Goal: Information Seeking & Learning: Understand process/instructions

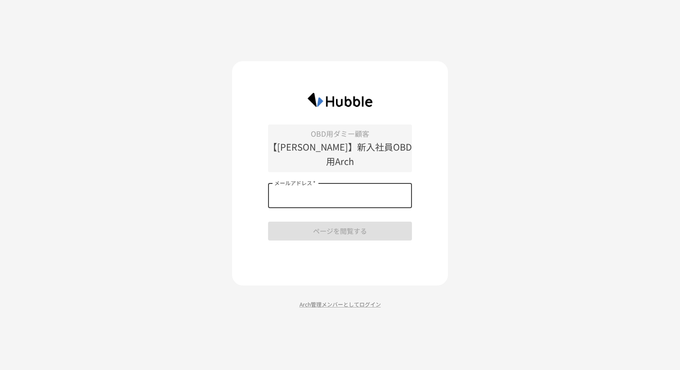
click at [316, 192] on input "メールアドレス   *" at bounding box center [340, 195] width 144 height 25
click at [337, 188] on input "メールアドレス   *" at bounding box center [340, 195] width 144 height 25
click at [0, 370] on com-1password-button at bounding box center [0, 370] width 0 height 0
click at [341, 193] on input "メールアドレス   *" at bounding box center [340, 195] width 144 height 25
click at [341, 193] on input "***" at bounding box center [340, 195] width 144 height 25
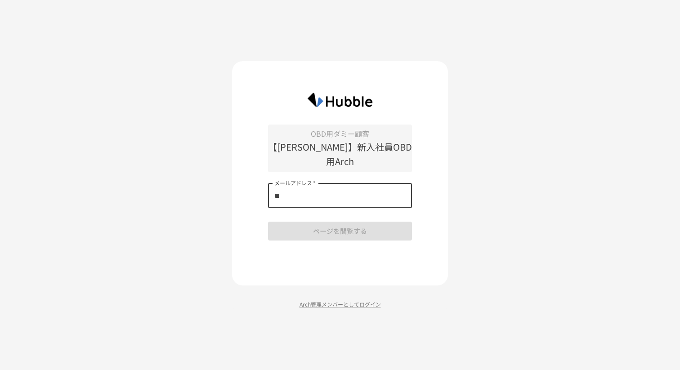
type input "*"
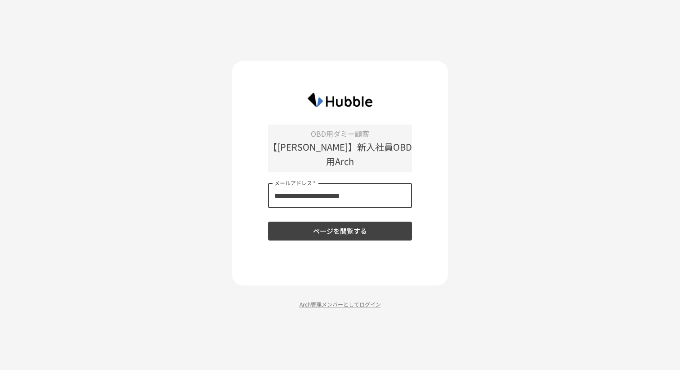
click at [341, 193] on input "**********" at bounding box center [340, 195] width 144 height 25
type input "**********"
click at [268, 222] on button "ページを閲覧する" at bounding box center [340, 231] width 144 height 19
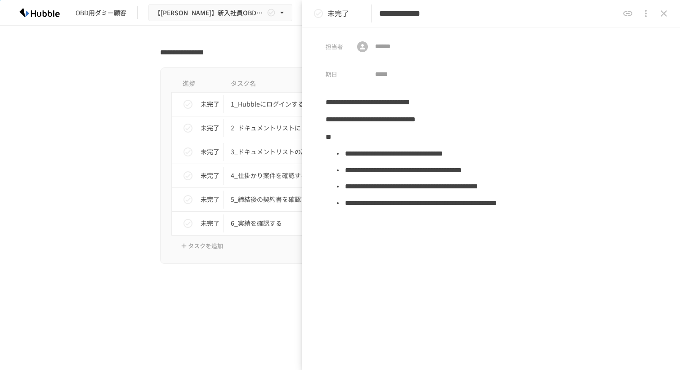
scroll to position [3295, 0]
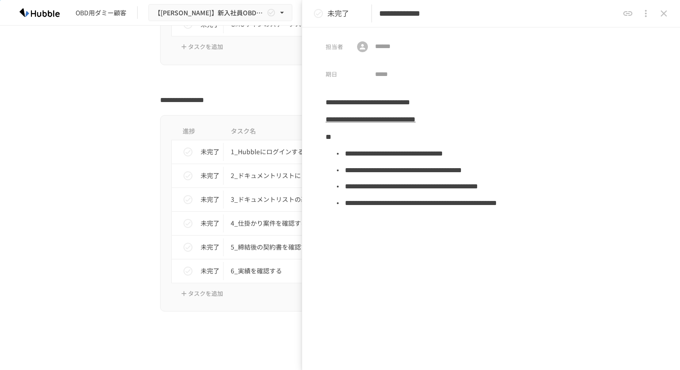
click at [663, 15] on icon "close drawer" at bounding box center [663, 13] width 11 height 11
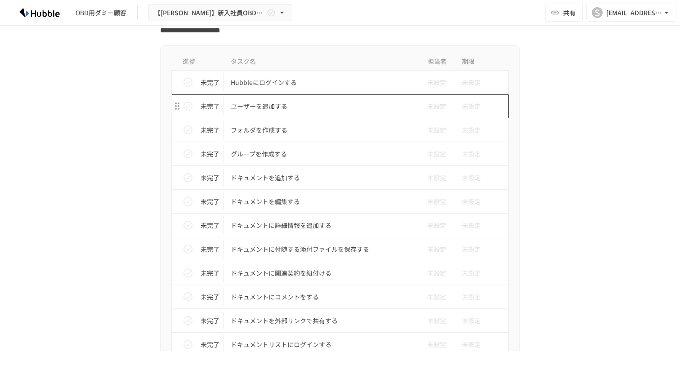
scroll to position [278, 0]
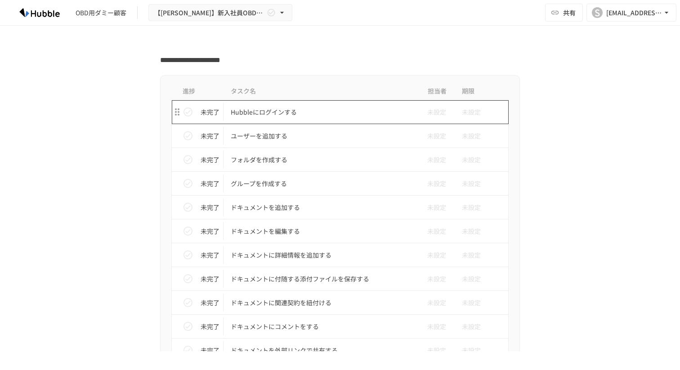
click at [301, 112] on p "Hubbleにログインする" at bounding box center [321, 112] width 181 height 11
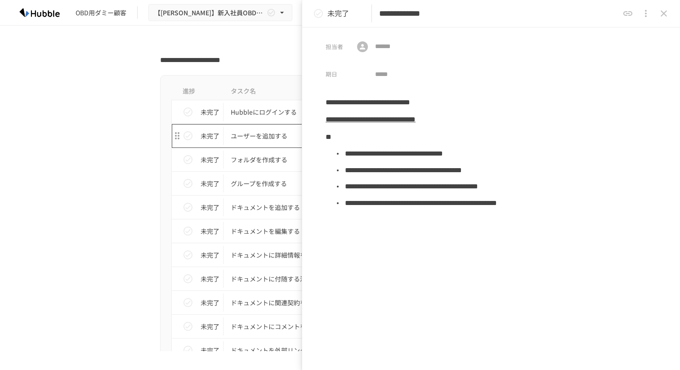
click at [266, 131] on p "ユーザーを追加する" at bounding box center [321, 135] width 181 height 11
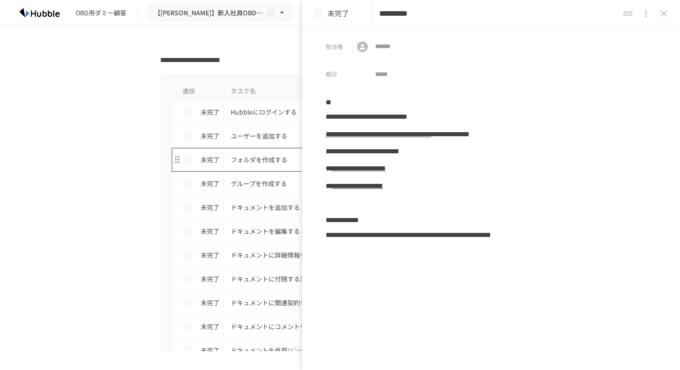
click at [264, 158] on p "フォルダを作成する" at bounding box center [321, 159] width 181 height 11
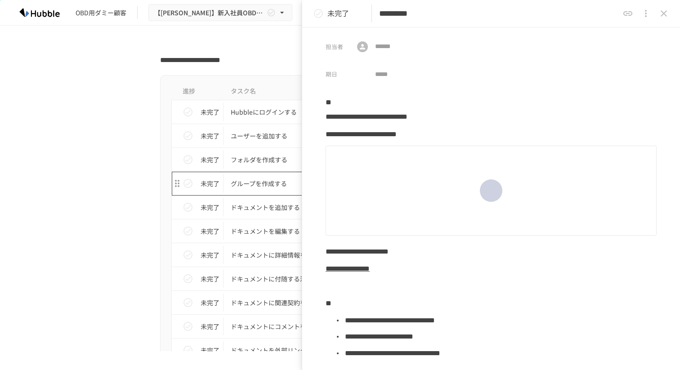
click at [261, 183] on p "グループを作成する" at bounding box center [321, 183] width 181 height 11
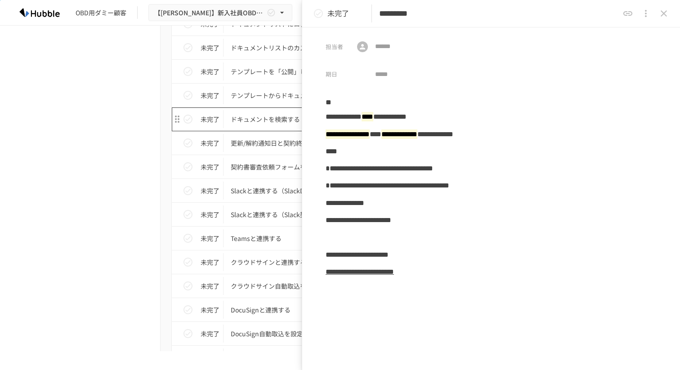
scroll to position [631, 0]
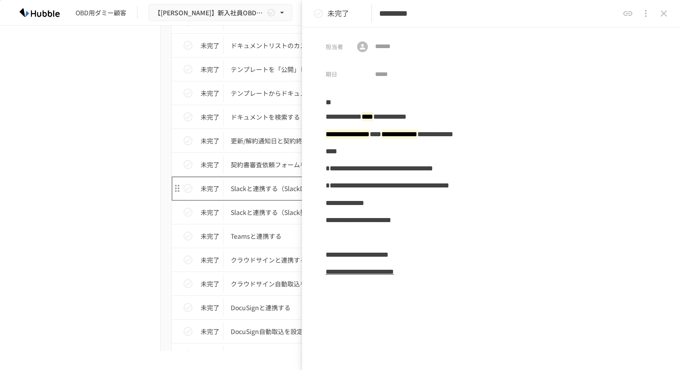
click at [260, 184] on p "Slackと連携する（SlackDMコメント連携編）" at bounding box center [321, 188] width 181 height 11
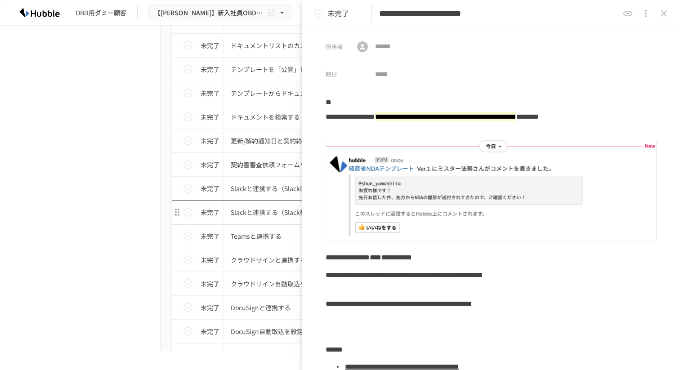
click at [260, 216] on p "Slackと連携する（Slack契約書審査依頼フォーム編）" at bounding box center [321, 212] width 181 height 11
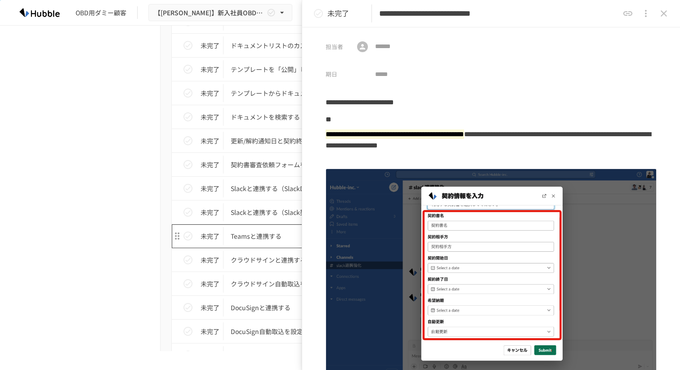
click at [256, 235] on p "Teamsと連携する" at bounding box center [321, 236] width 181 height 11
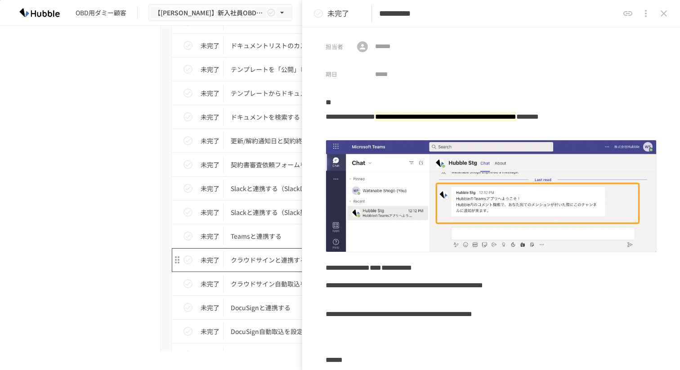
click at [255, 256] on p "クラウドサインと連携する" at bounding box center [321, 260] width 181 height 11
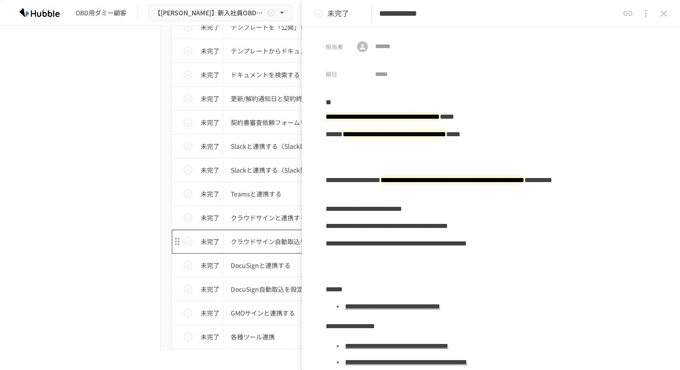
scroll to position [712, 0]
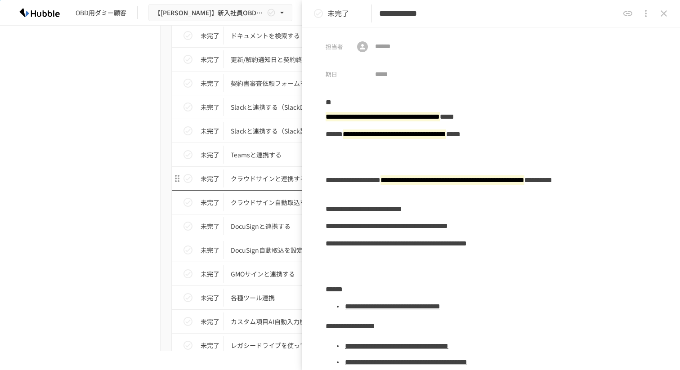
click at [261, 189] on td "クラウドサインと連携する" at bounding box center [321, 179] width 195 height 24
click at [259, 206] on p "クラウドサイン自動取込を利用する" at bounding box center [321, 202] width 181 height 11
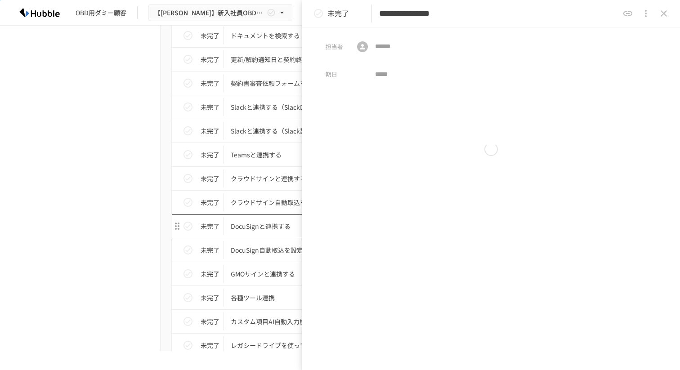
click at [259, 222] on p "DocuSignと連携する" at bounding box center [321, 226] width 181 height 11
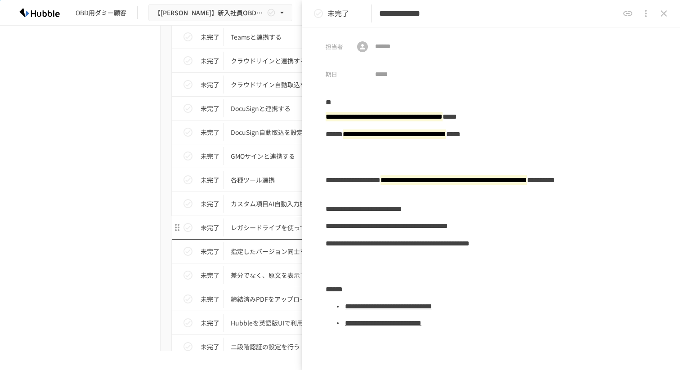
scroll to position [832, 0]
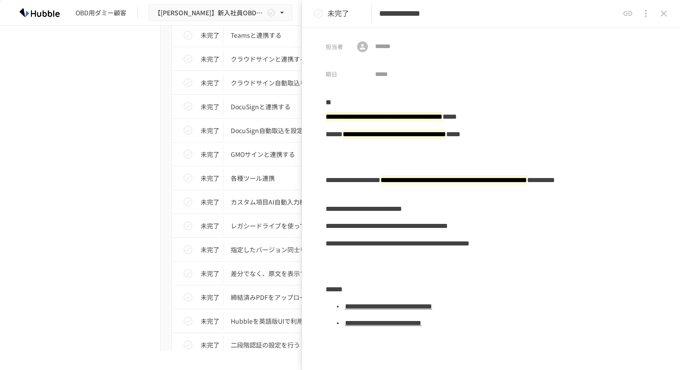
click at [256, 193] on td "カスタム項目AI自動入力機能を使ってみる" at bounding box center [321, 202] width 195 height 24
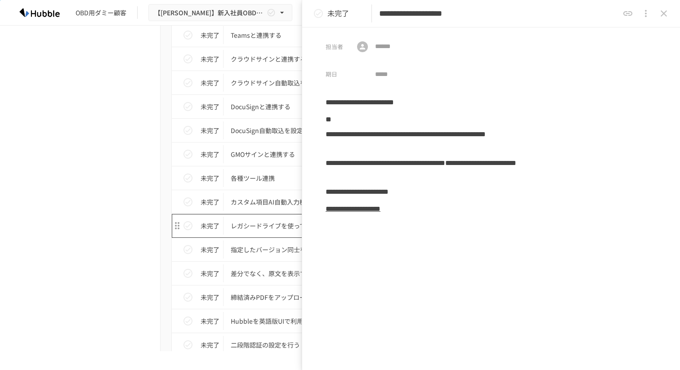
click at [257, 216] on td "レガシードライブを使ってみる" at bounding box center [321, 226] width 195 height 24
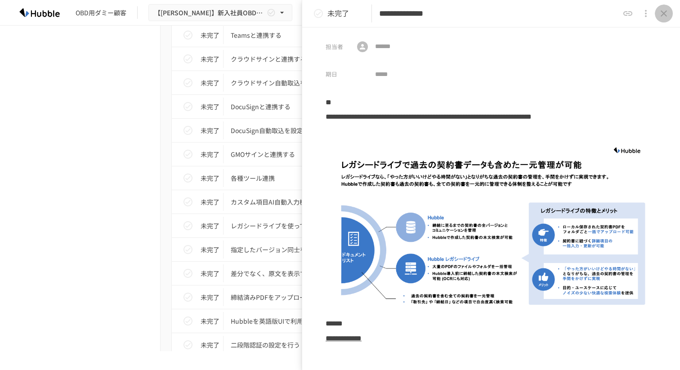
click at [663, 16] on icon "close drawer" at bounding box center [663, 13] width 11 height 11
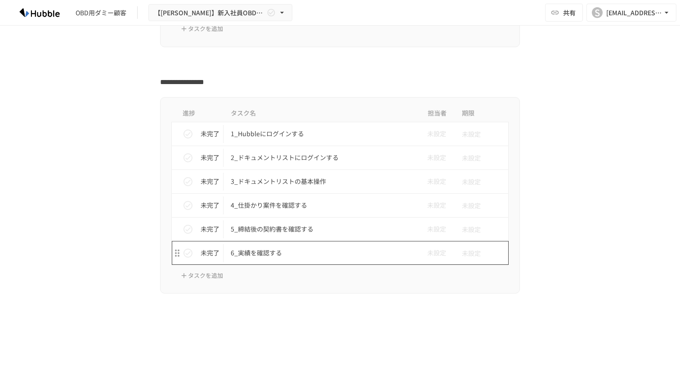
scroll to position [3302, 0]
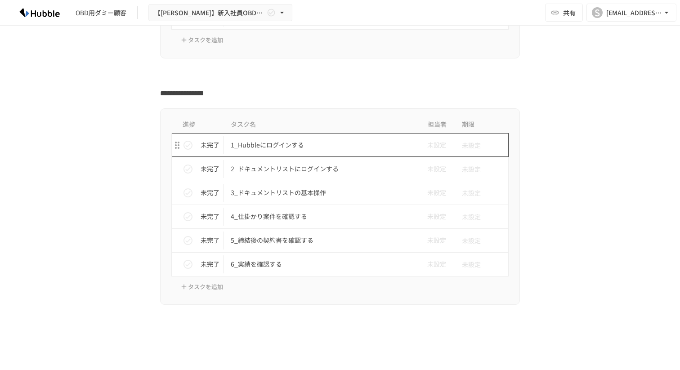
click at [350, 151] on p "1_Hubbleにログインする" at bounding box center [321, 144] width 181 height 11
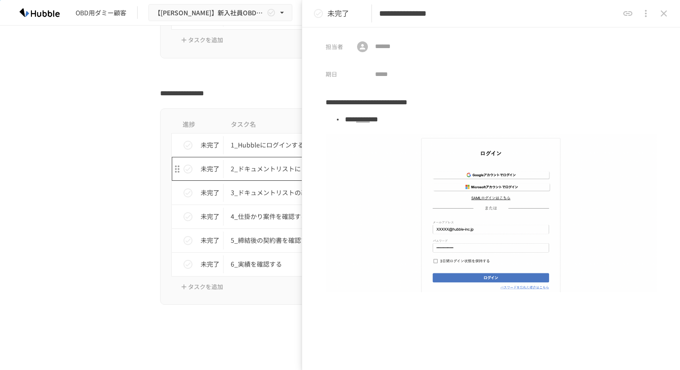
click at [288, 165] on p "2_ドキュメントリストにログインする" at bounding box center [321, 168] width 181 height 11
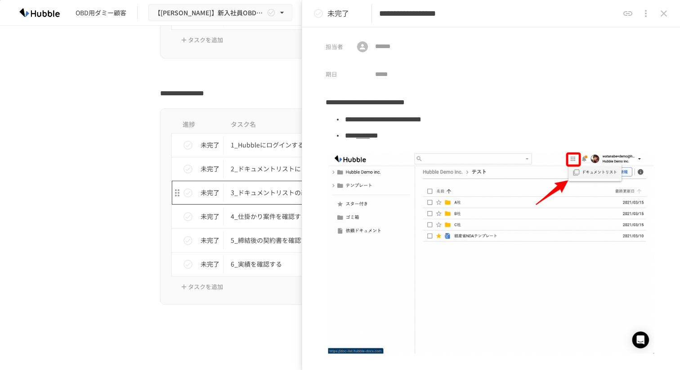
click at [278, 191] on p "3_ドキュメントリストの基本操作" at bounding box center [321, 192] width 181 height 11
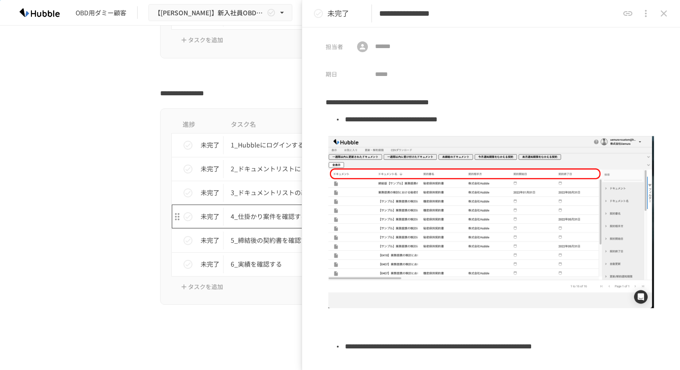
click at [273, 218] on p "4_仕掛かり案件を確認する" at bounding box center [321, 216] width 181 height 11
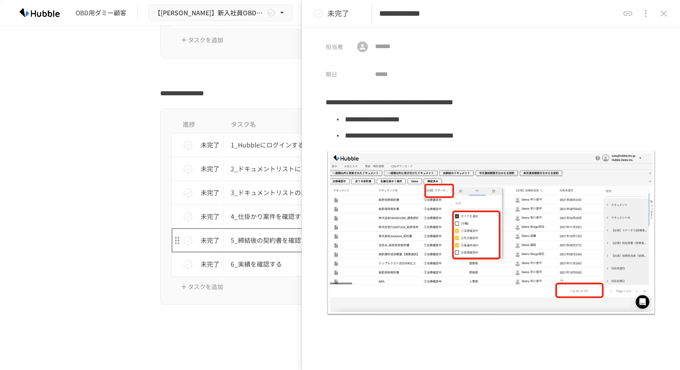
click at [270, 237] on p "5_締結後の契約書を確認する" at bounding box center [321, 240] width 181 height 11
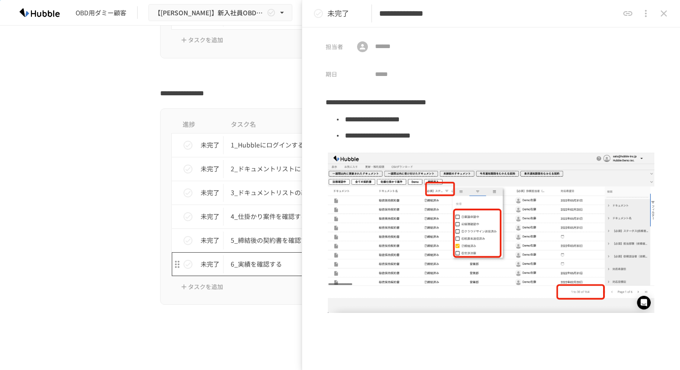
click at [265, 260] on p "6_実績を確認する" at bounding box center [321, 264] width 181 height 11
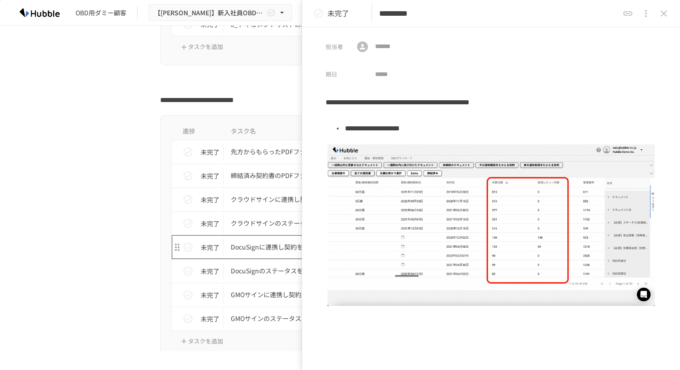
scroll to position [2976, 0]
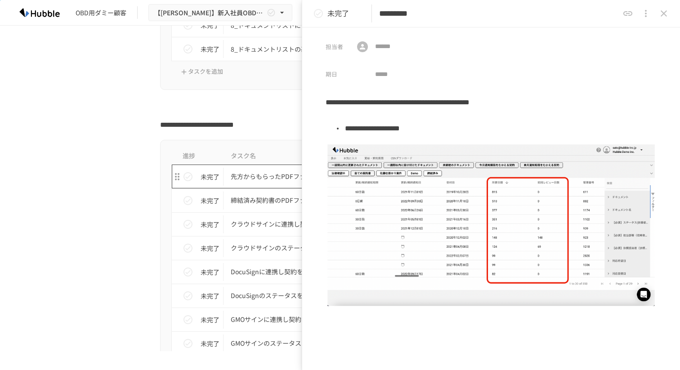
click at [259, 186] on td "先方からもらったPDFファイルと自社の最終版を比較する" at bounding box center [321, 177] width 195 height 24
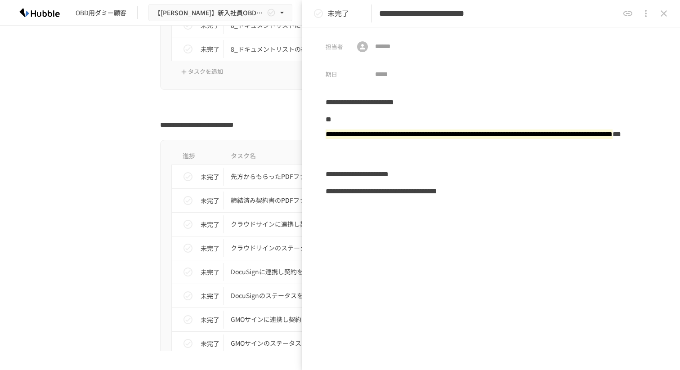
click at [666, 14] on icon "close drawer" at bounding box center [663, 13] width 11 height 11
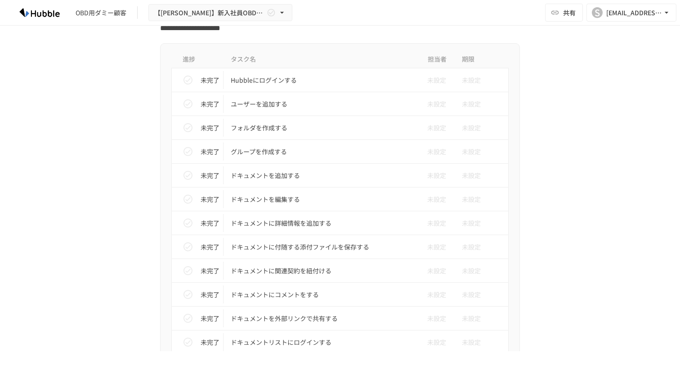
scroll to position [358, 0]
